Goal: Entertainment & Leisure: Consume media (video, audio)

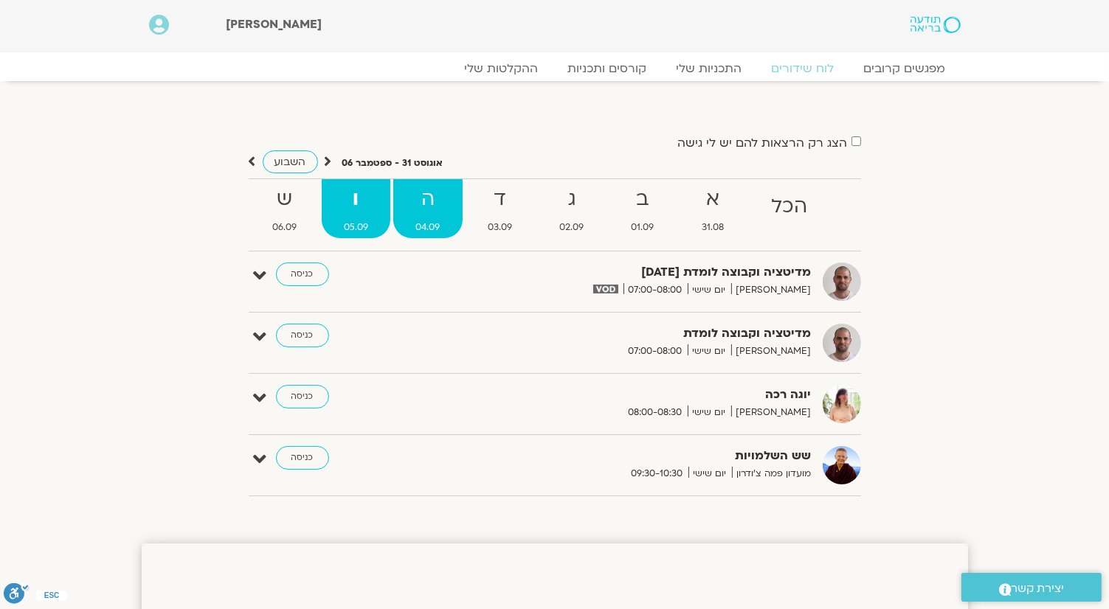
click at [457, 212] on strong "ה" at bounding box center [427, 199] width 69 height 33
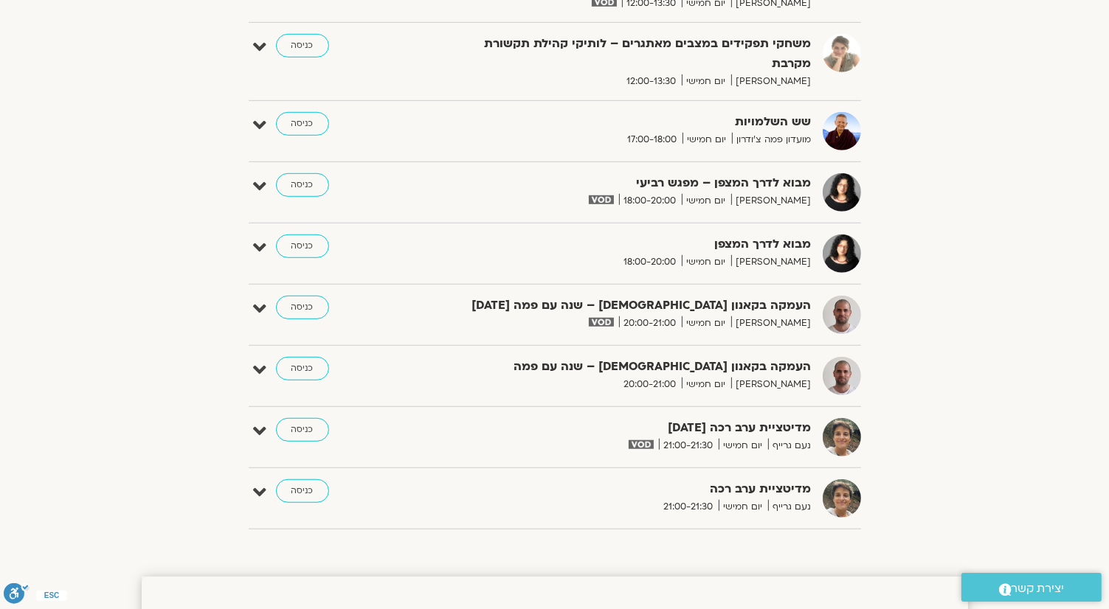
scroll to position [1033, 0]
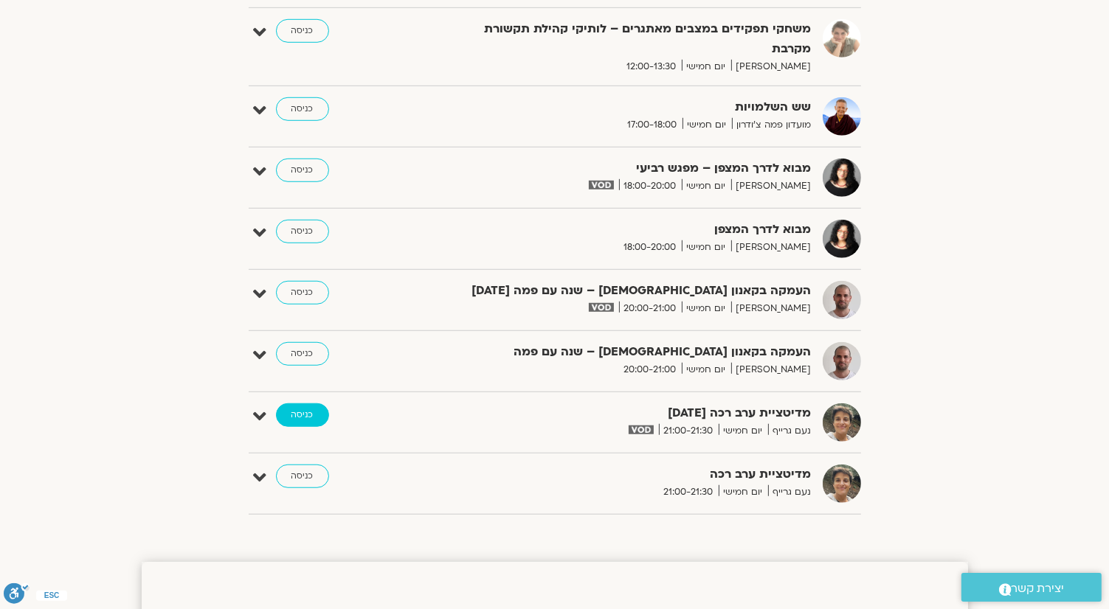
click at [298, 417] on link "כניסה" at bounding box center [302, 415] width 53 height 24
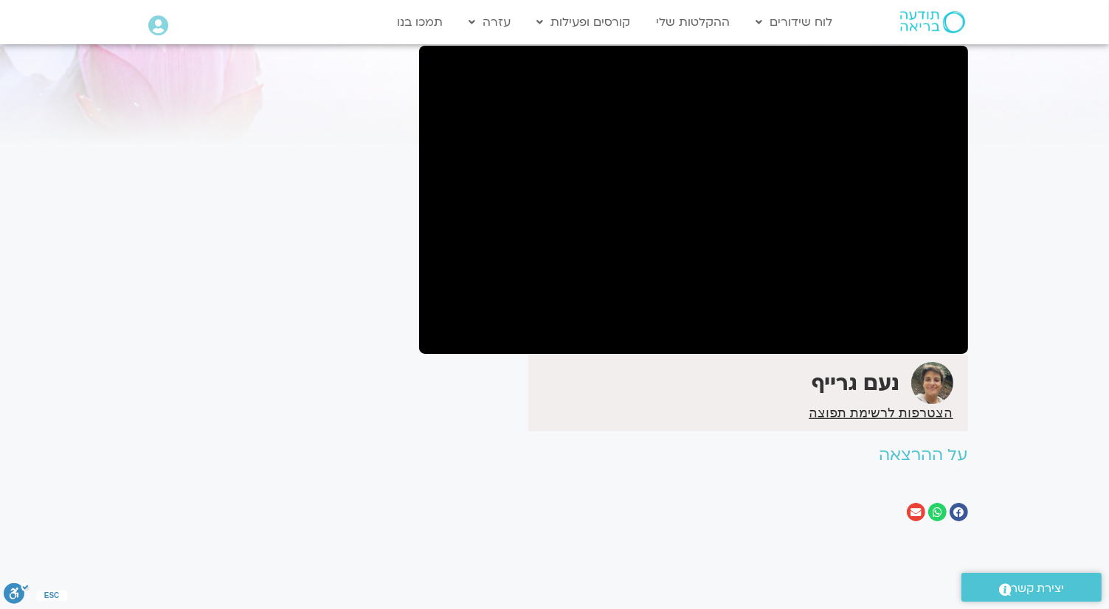
scroll to position [148, 0]
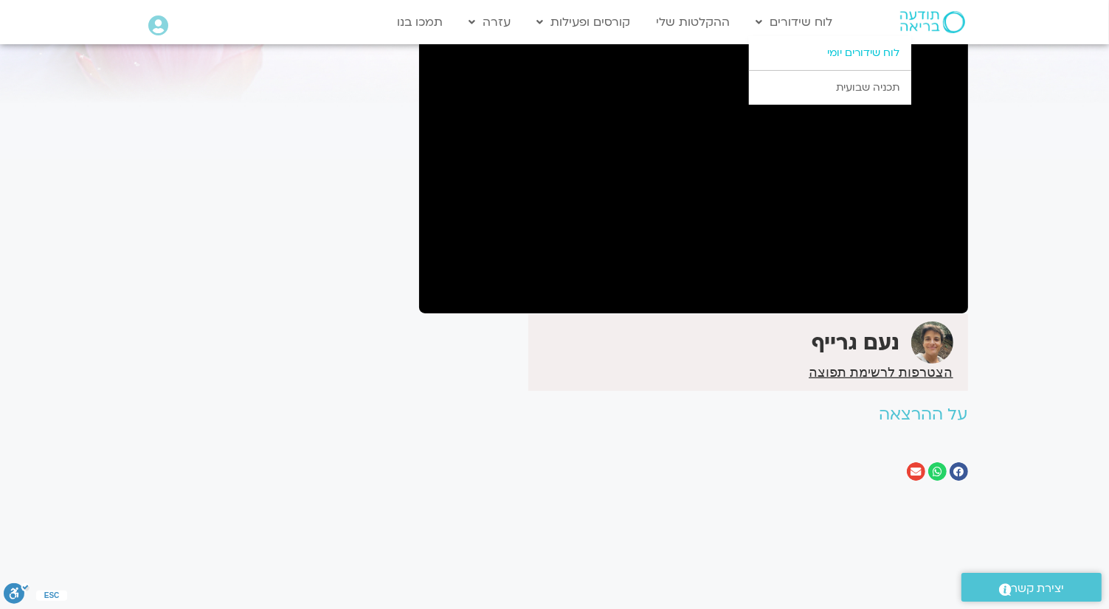
click at [828, 46] on link "לוח שידורים יומי" at bounding box center [830, 53] width 162 height 34
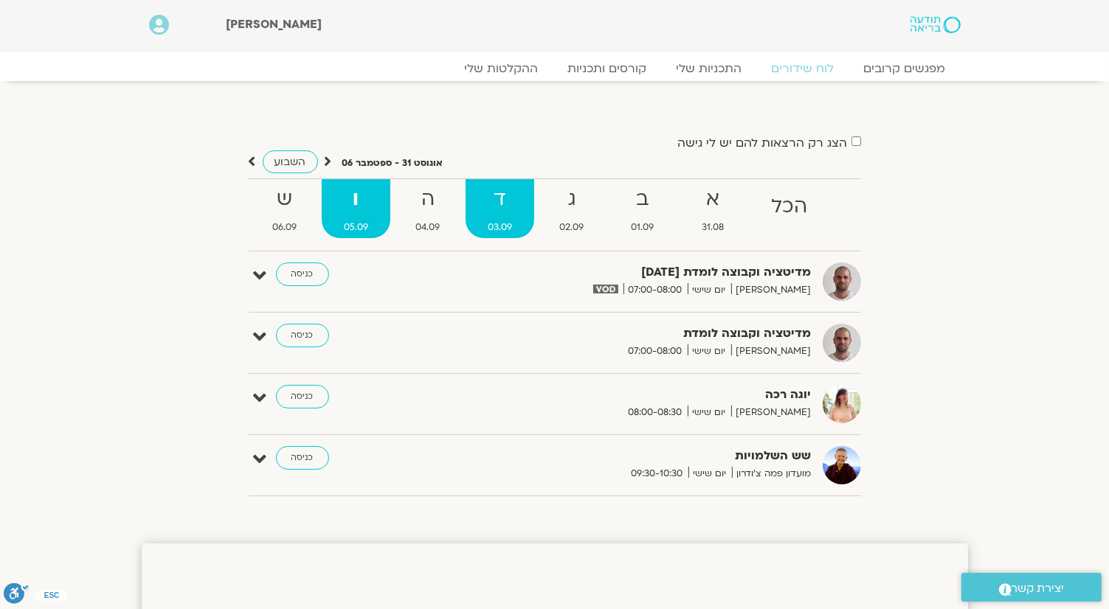
click at [493, 203] on strong "ד" at bounding box center [499, 199] width 69 height 33
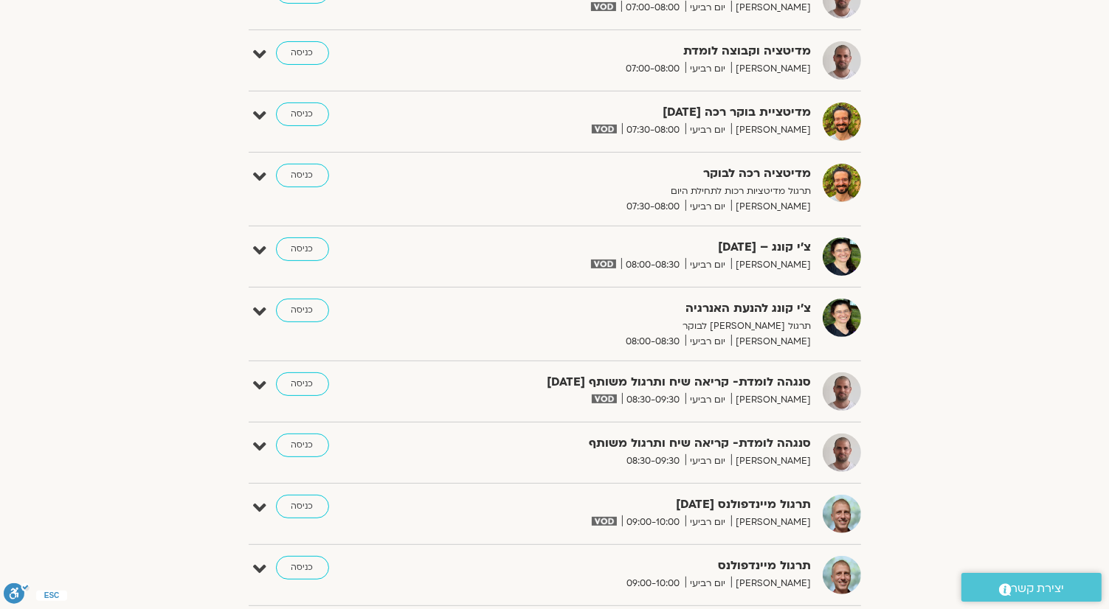
scroll to position [369, 0]
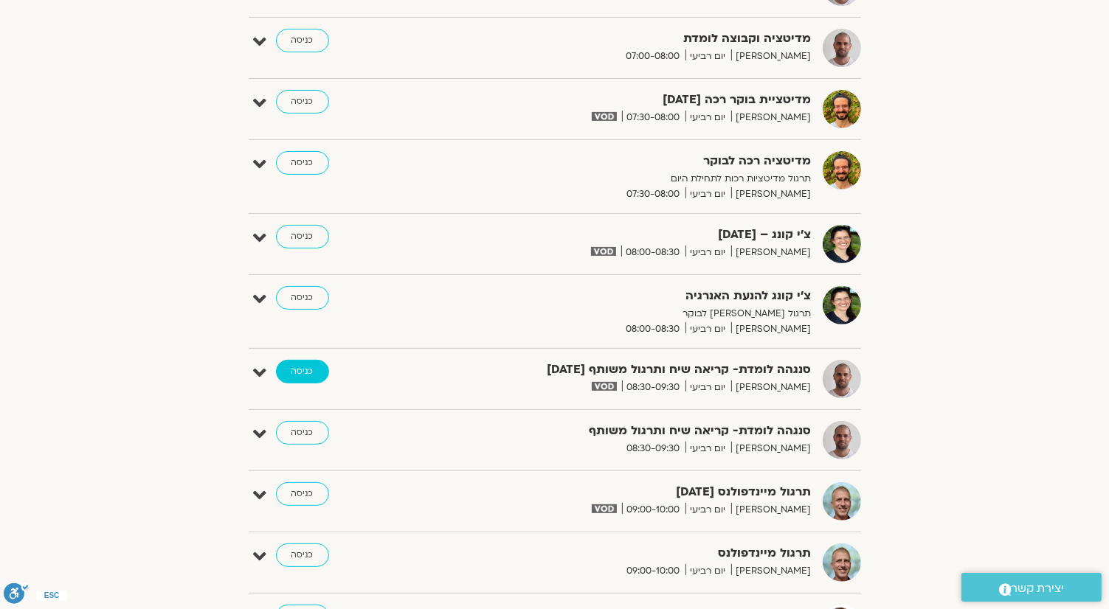
click at [297, 365] on link "כניסה" at bounding box center [302, 372] width 53 height 24
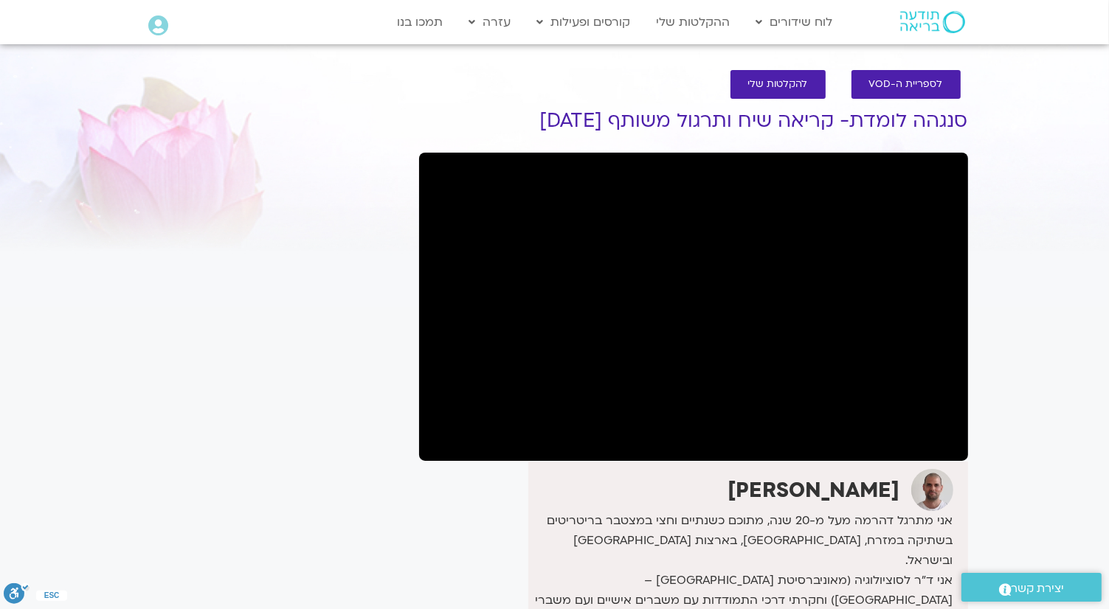
click at [431, 474] on div "דקל קנטי אני מתרגל דהרמה מעל מ-20 שנה, מתוכם כשנתיים וחצי במצטבר בריטריטים בשתי…" at bounding box center [693, 620] width 549 height 316
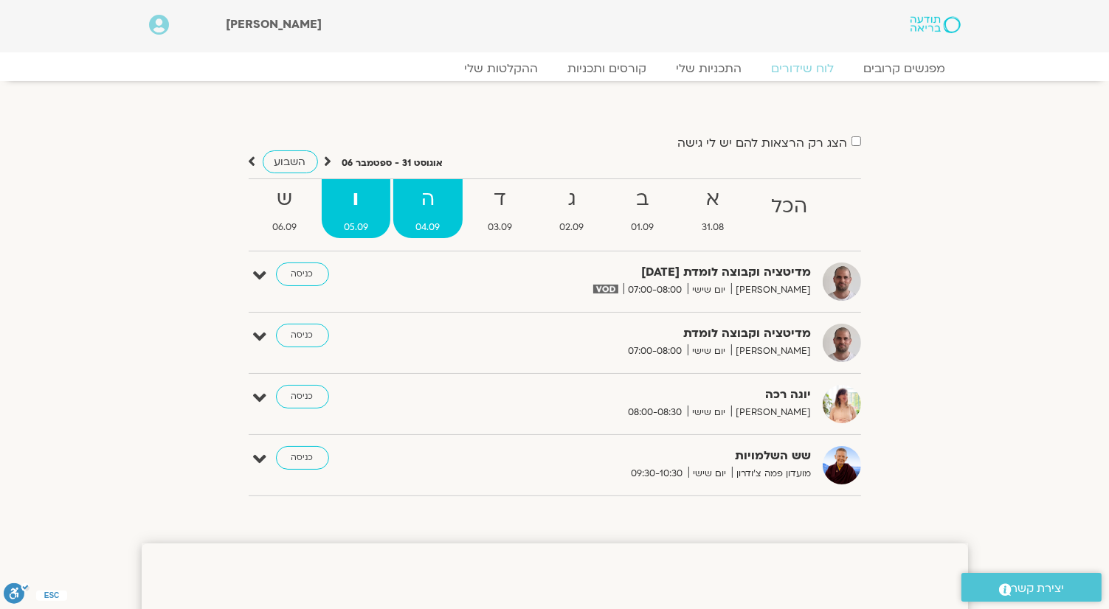
click at [432, 193] on strong "ה" at bounding box center [427, 199] width 69 height 33
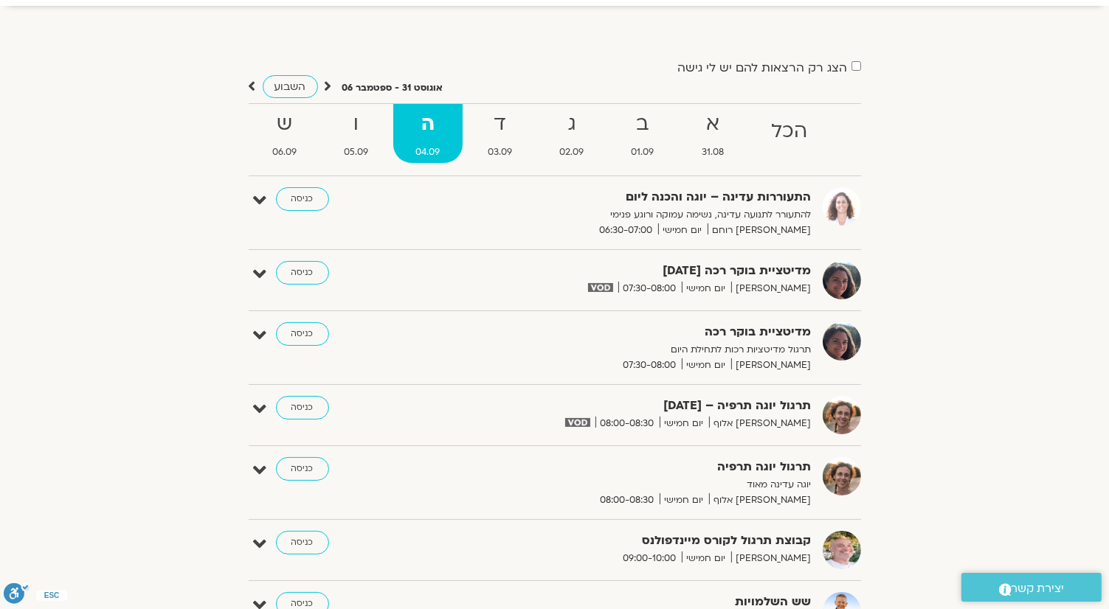
scroll to position [74, 0]
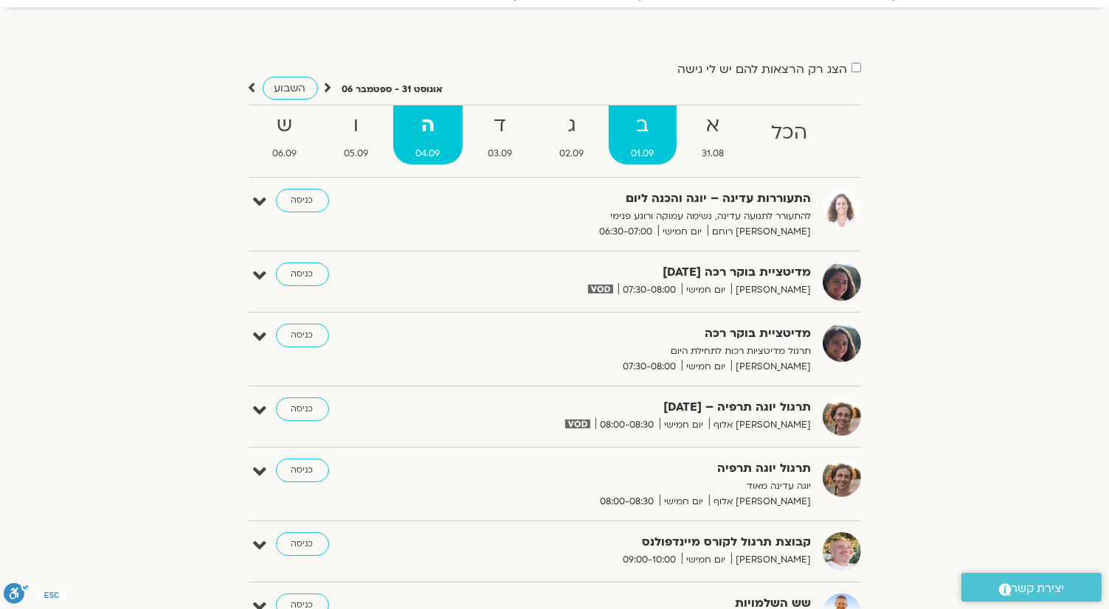
click at [645, 135] on strong "ב" at bounding box center [642, 125] width 67 height 33
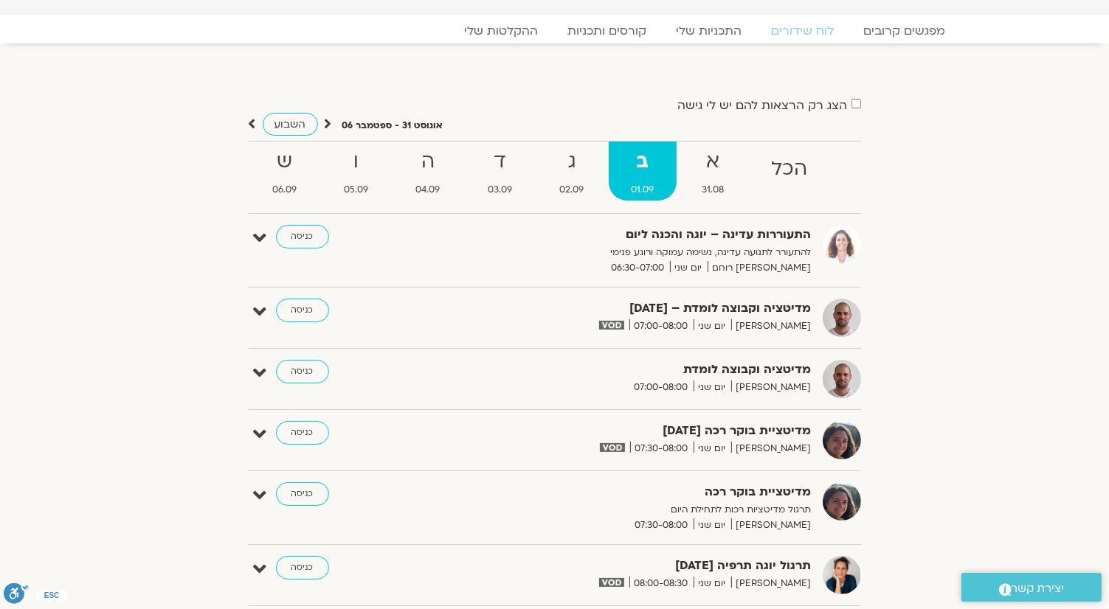
scroll to position [0, 0]
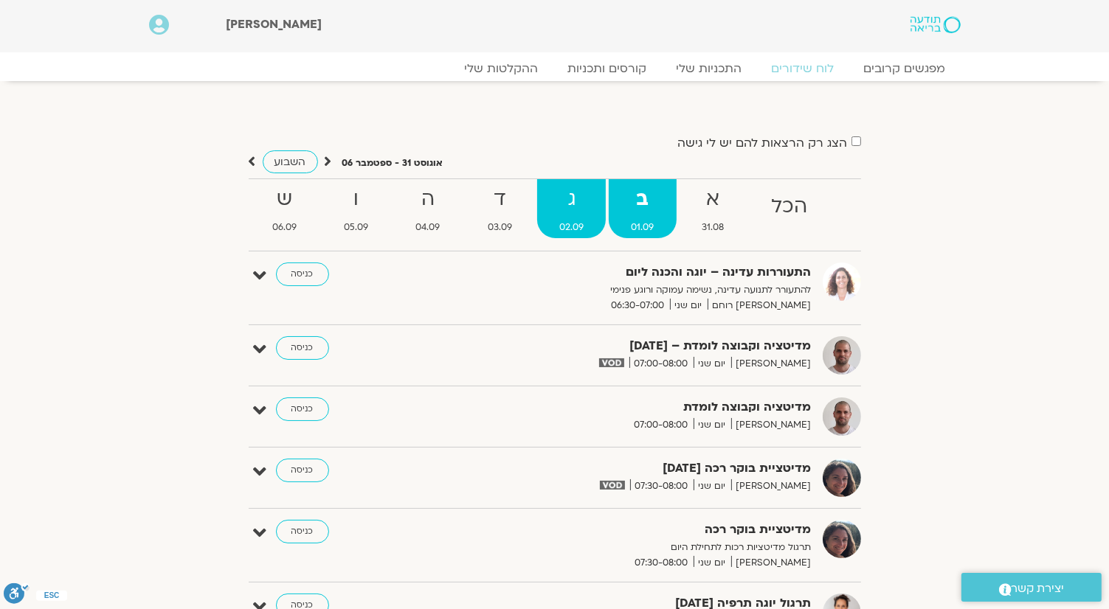
click at [587, 223] on span "02.09" at bounding box center [571, 227] width 69 height 15
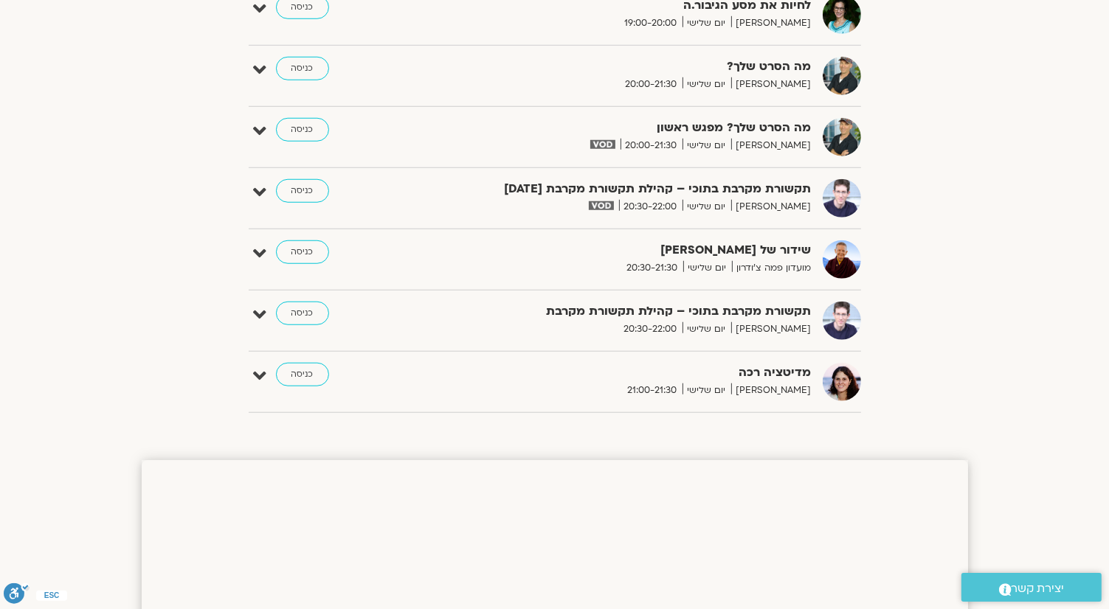
scroll to position [1254, 0]
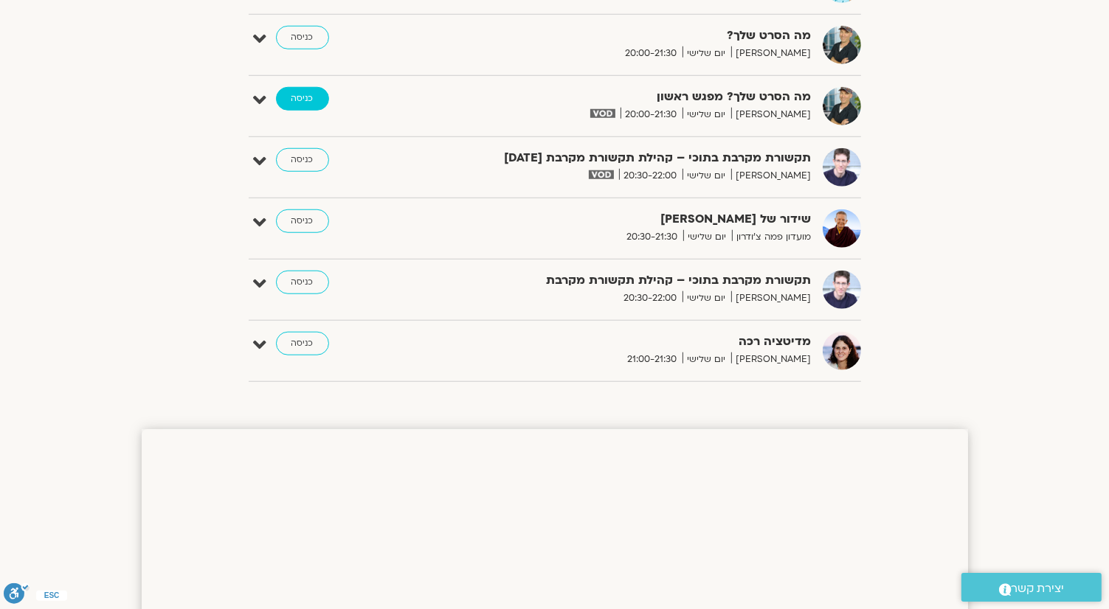
click at [299, 94] on link "כניסה" at bounding box center [302, 99] width 53 height 24
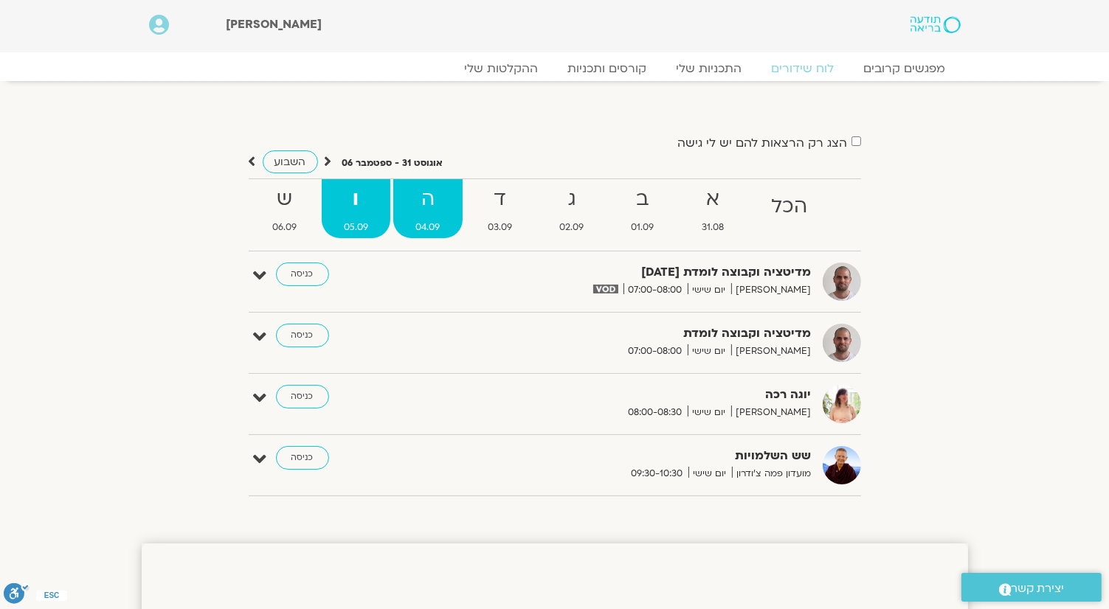
click at [413, 210] on strong "ה" at bounding box center [427, 199] width 69 height 33
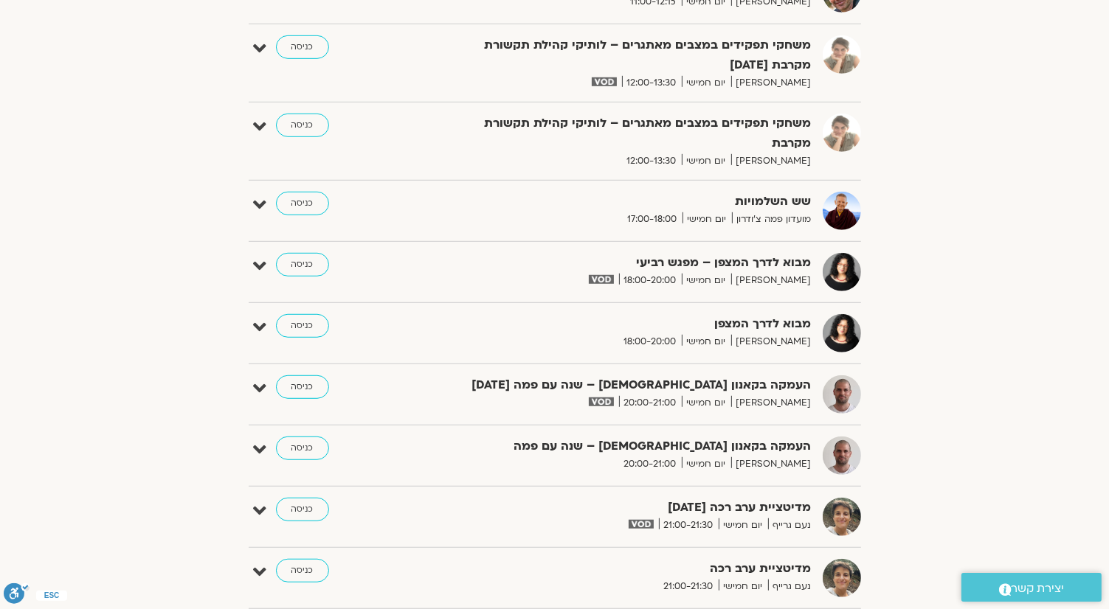
scroll to position [959, 0]
